Goal: Task Accomplishment & Management: Complete application form

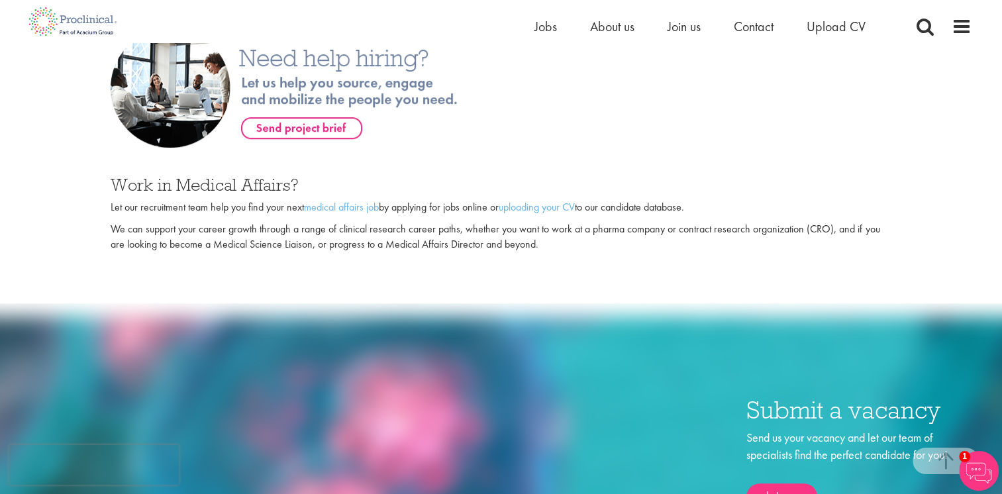
scroll to position [795, 0]
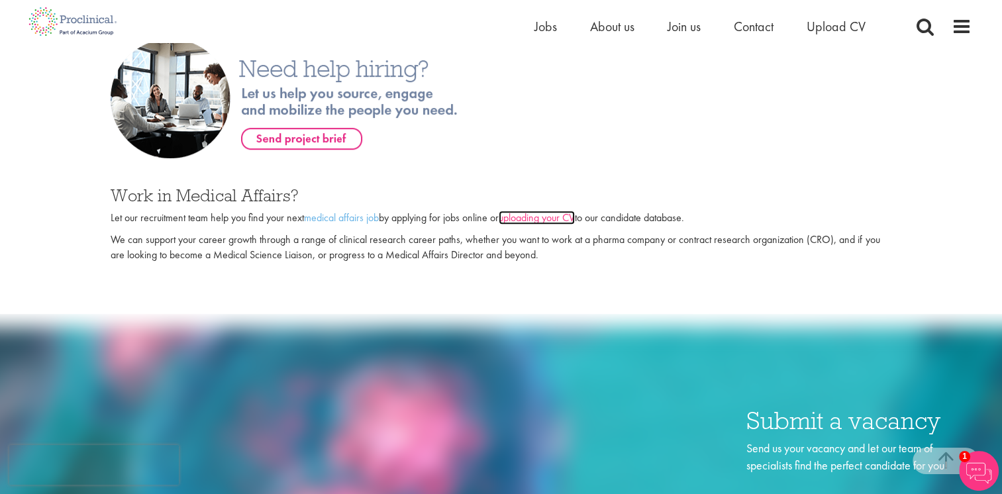
click at [517, 225] on link "uploading your CV" at bounding box center [537, 218] width 76 height 14
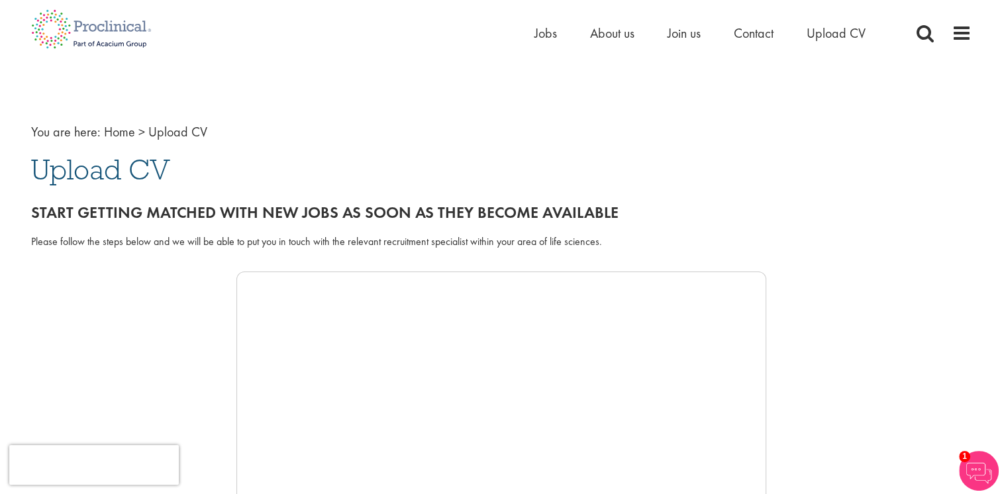
click at [117, 174] on span "Upload CV" at bounding box center [100, 170] width 139 height 36
click at [162, 136] on span "Upload CV" at bounding box center [177, 131] width 59 height 17
click at [113, 133] on link "Home" at bounding box center [119, 131] width 31 height 17
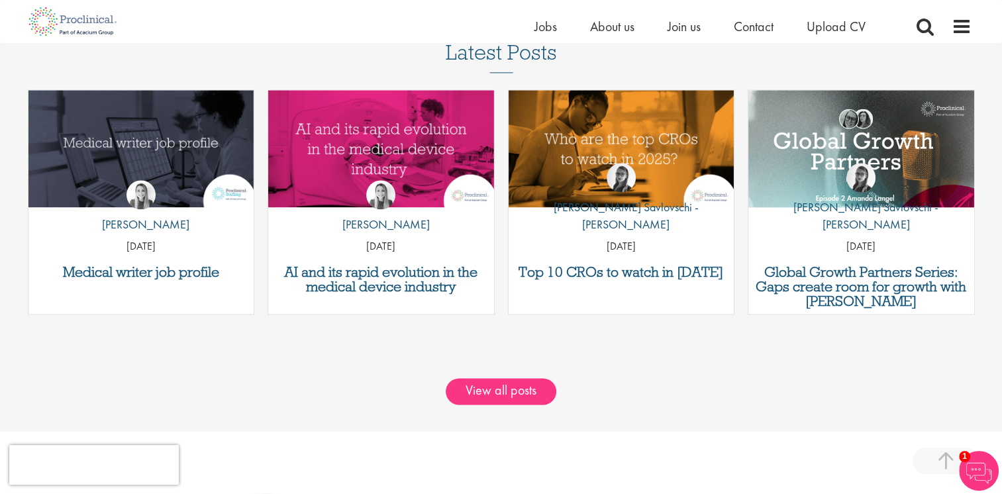
scroll to position [1854, 0]
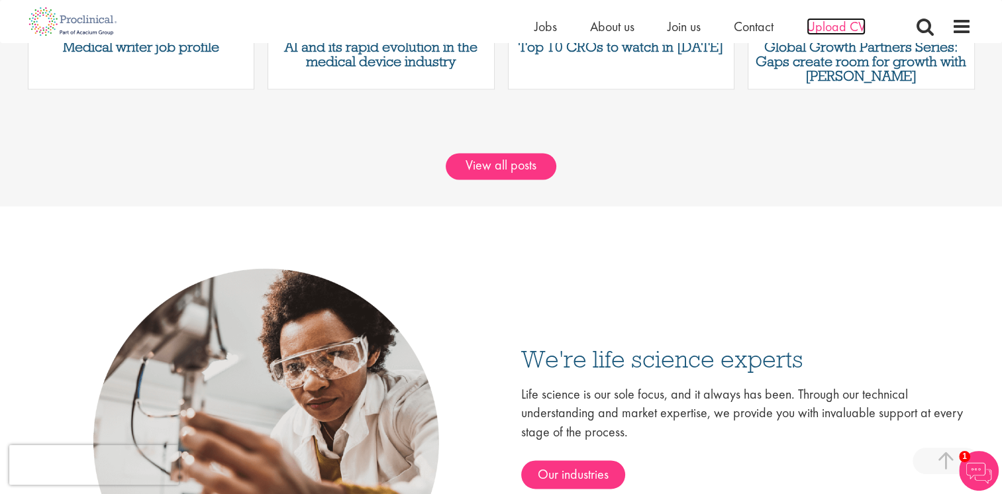
click at [827, 21] on span "Upload CV" at bounding box center [836, 26] width 59 height 17
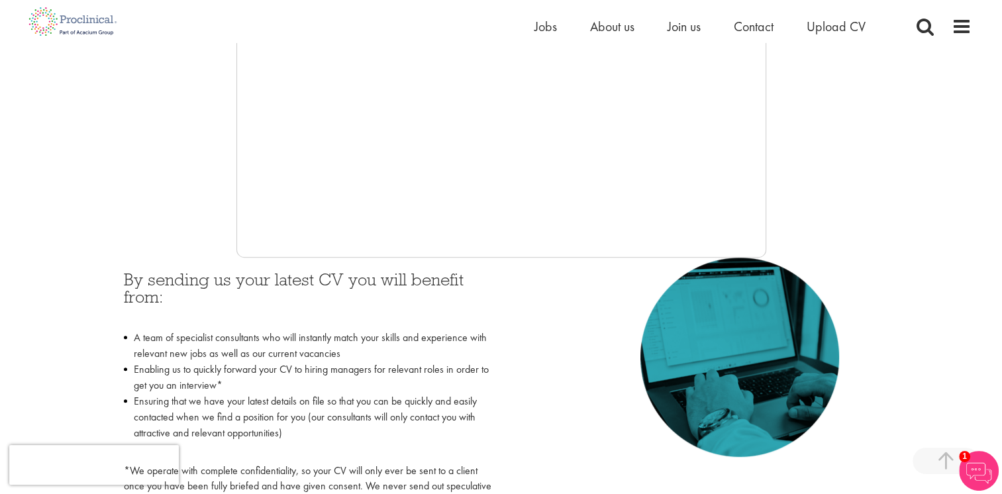
scroll to position [331, 0]
